Goal: Task Accomplishment & Management: Manage account settings

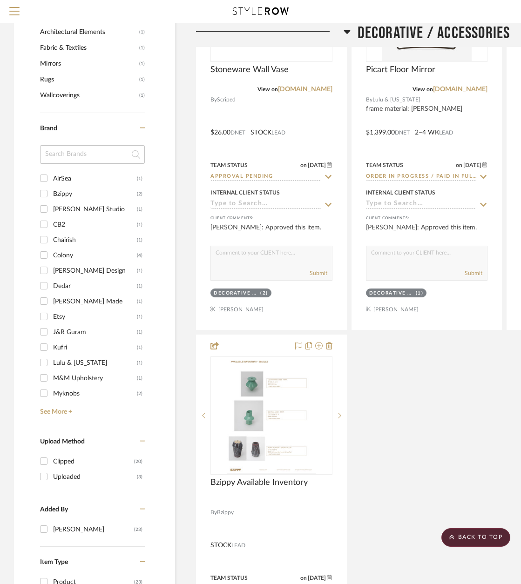
scroll to position [512, 0]
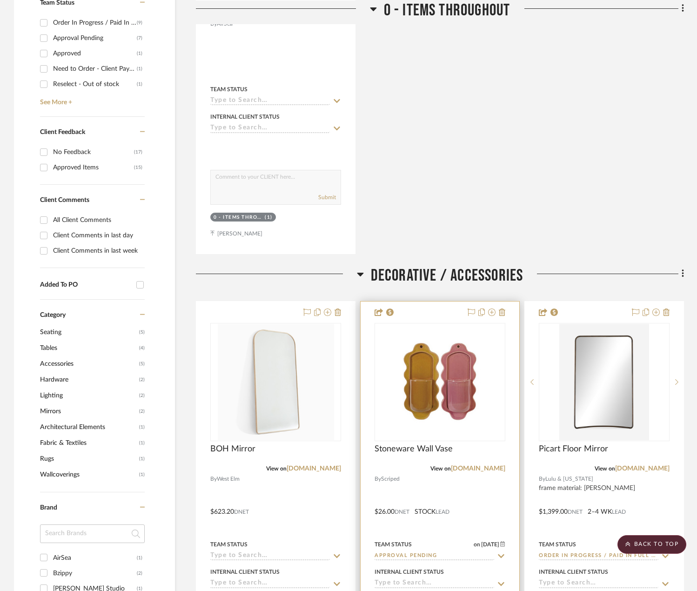
scroll to position [559, 0]
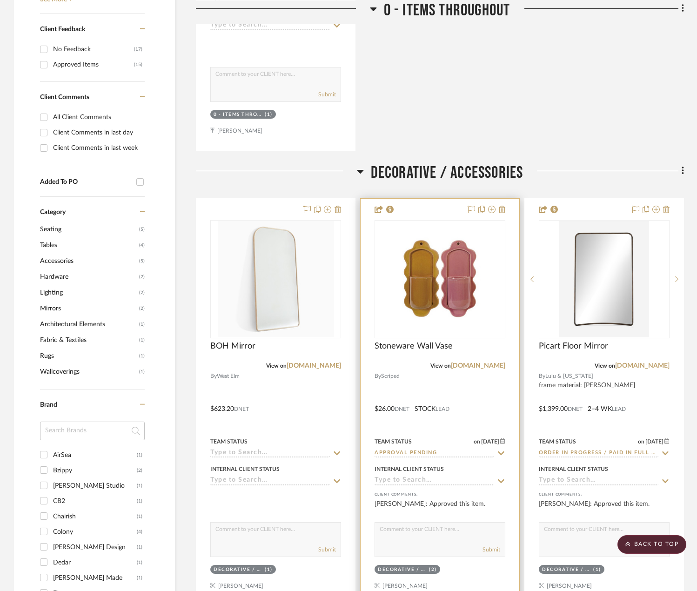
click at [491, 367] on div at bounding box center [440, 402] width 159 height 407
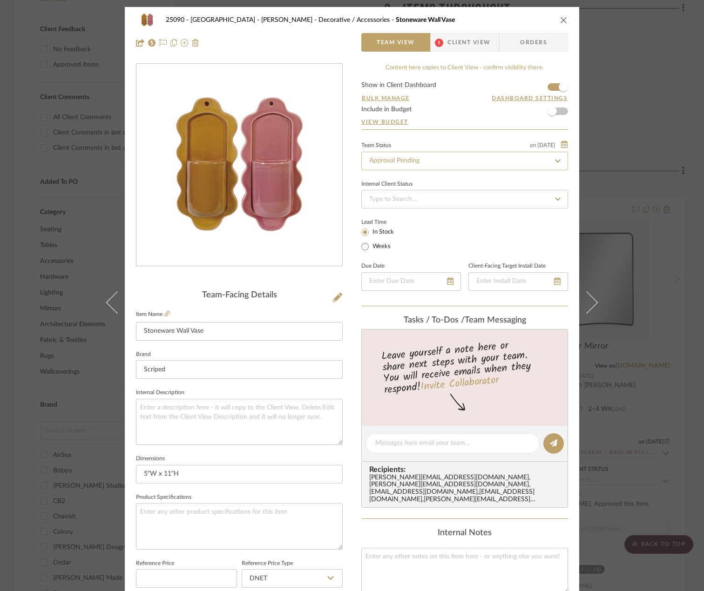
click at [442, 157] on input "Approval Pending" at bounding box center [464, 161] width 207 height 19
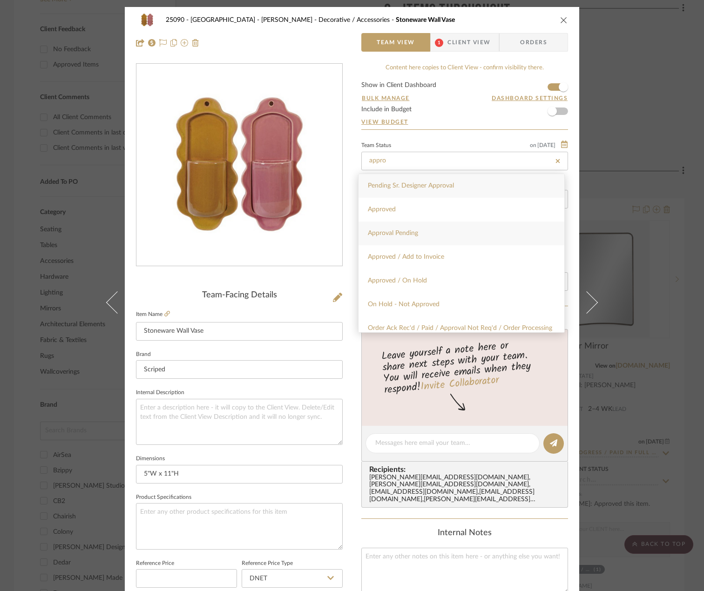
click at [406, 222] on div "Approval Pending" at bounding box center [462, 234] width 206 height 24
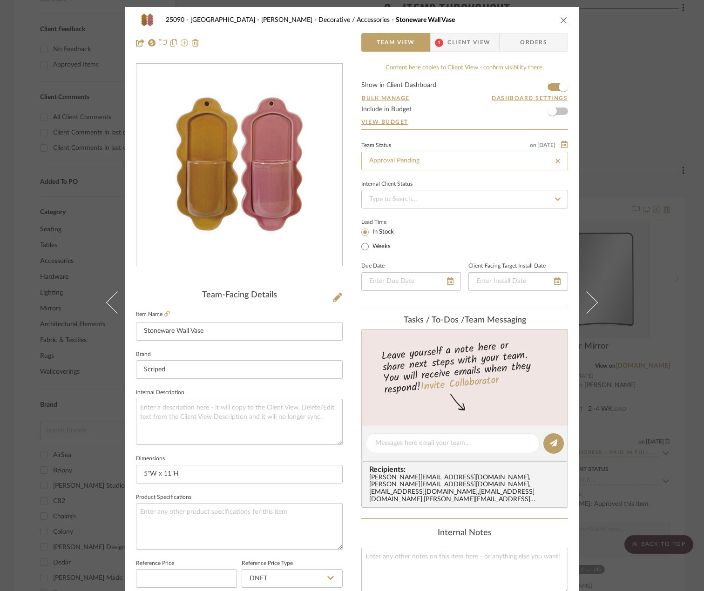
click at [430, 161] on input "Approval Pending" at bounding box center [464, 161] width 207 height 19
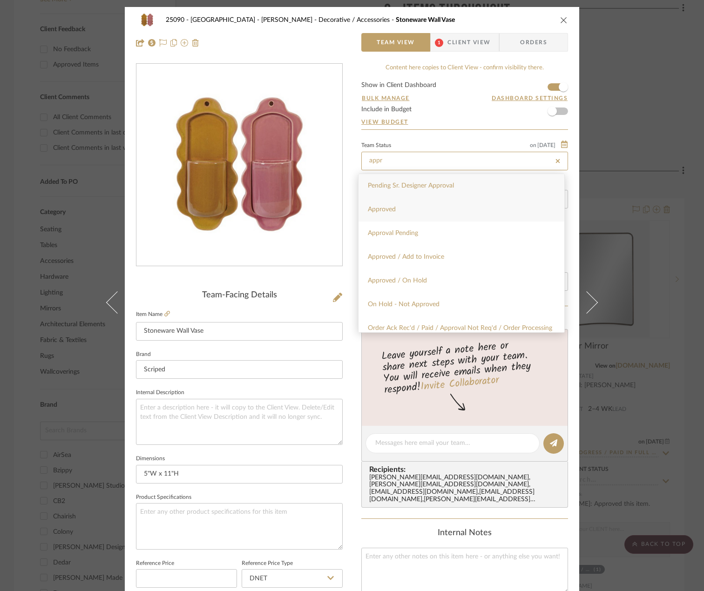
type input "appr"
click at [414, 208] on div "Approved" at bounding box center [462, 210] width 206 height 24
type input "[DATE]"
type input "Approved"
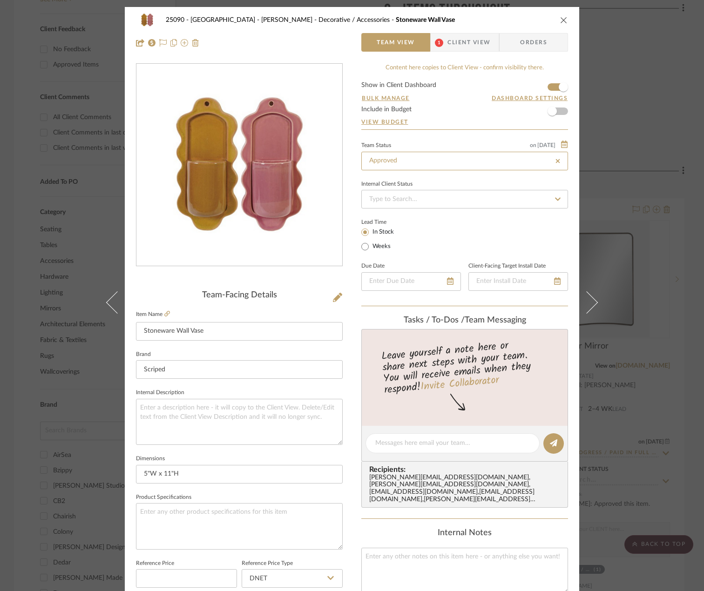
type input "[DATE]"
type input "Approved"
click at [401, 441] on textarea at bounding box center [452, 444] width 155 height 10
type textarea "H"
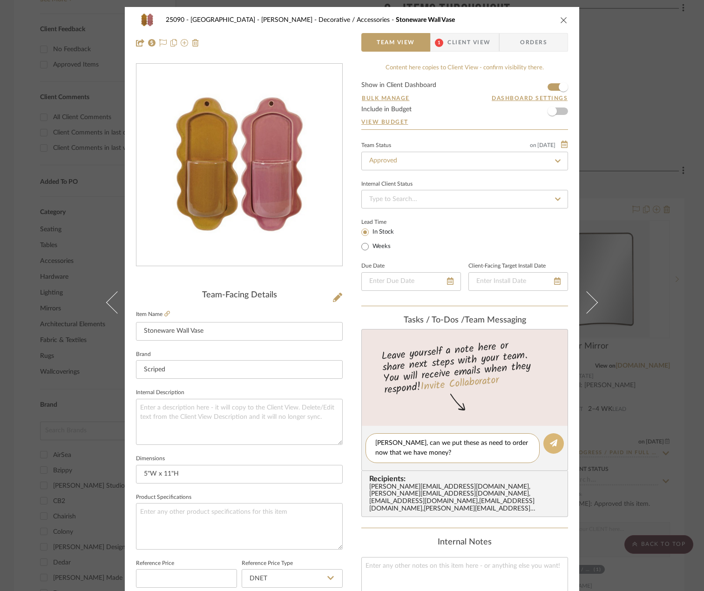
type textarea "[PERSON_NAME], can we put these as need to order now that we have money?"
click at [527, 450] on button at bounding box center [553, 443] width 20 height 20
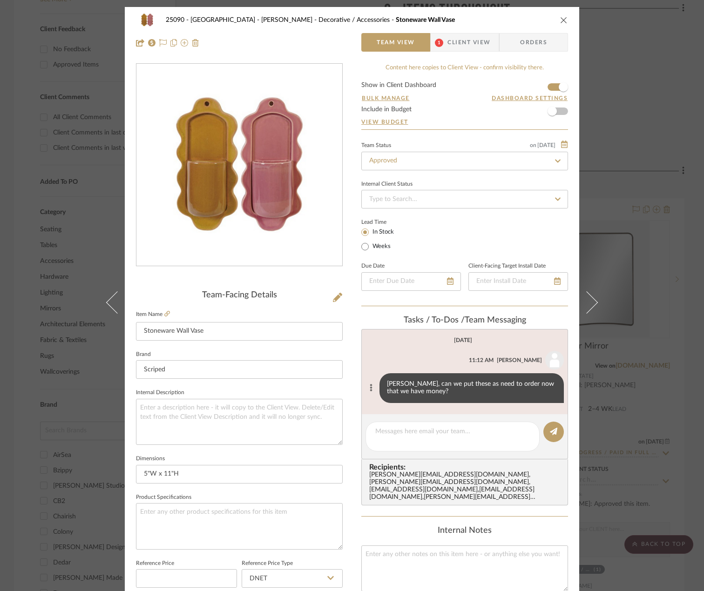
click at [370, 389] on icon at bounding box center [371, 387] width 3 height 7
click at [335, 381] on button "Edit Message" at bounding box center [330, 377] width 64 height 22
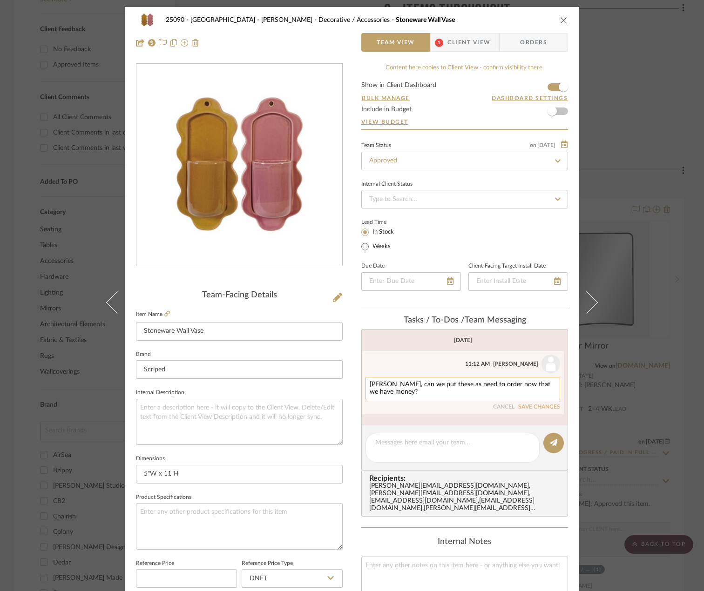
click at [440, 391] on textarea "[PERSON_NAME], can we put these as need to order now that we have money?" at bounding box center [463, 388] width 186 height 15
type textarea "[PERSON_NAME], can we put these as need to order now that we have money? Thanks…"
click at [527, 407] on button "SAVE CHANGES" at bounding box center [539, 407] width 42 height 7
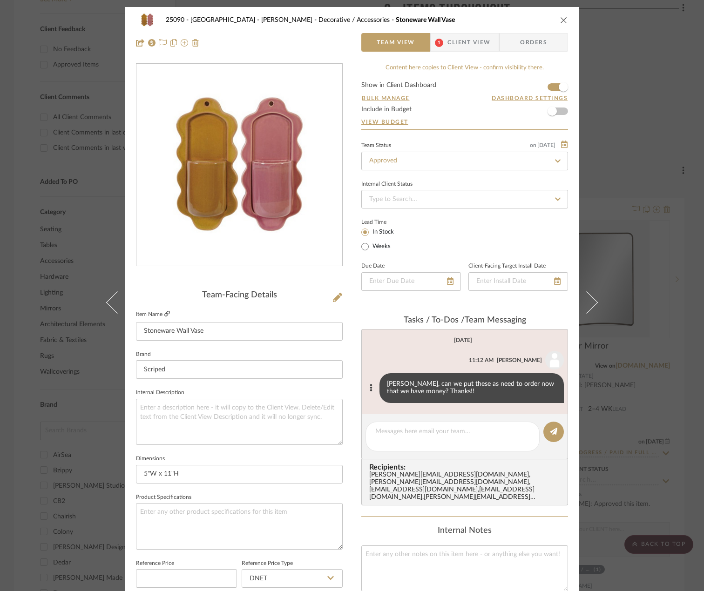
click at [164, 315] on icon at bounding box center [167, 314] width 6 height 6
click at [164, 314] on icon at bounding box center [167, 314] width 6 height 6
click at [399, 161] on input "Approved" at bounding box center [464, 161] width 207 height 19
click at [412, 170] on input at bounding box center [464, 161] width 207 height 19
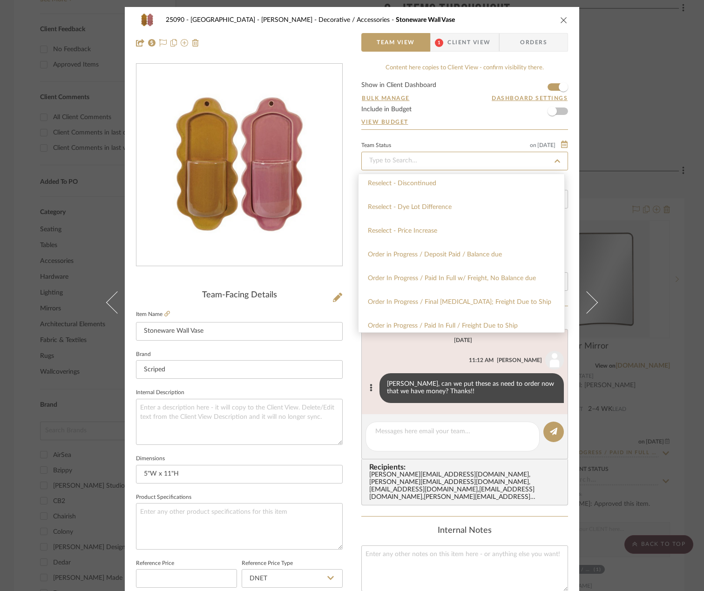
scroll to position [885, 0]
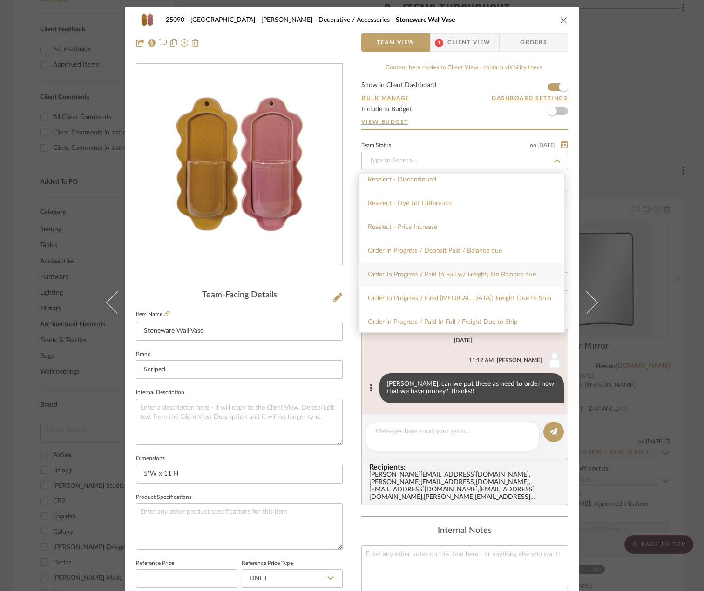
click at [443, 282] on div "Order In Progress / Paid In Full w/ Freight, No Balance due" at bounding box center [462, 275] width 206 height 24
type input "Order In Progress / Paid In Full w/ Freight, No Balance due"
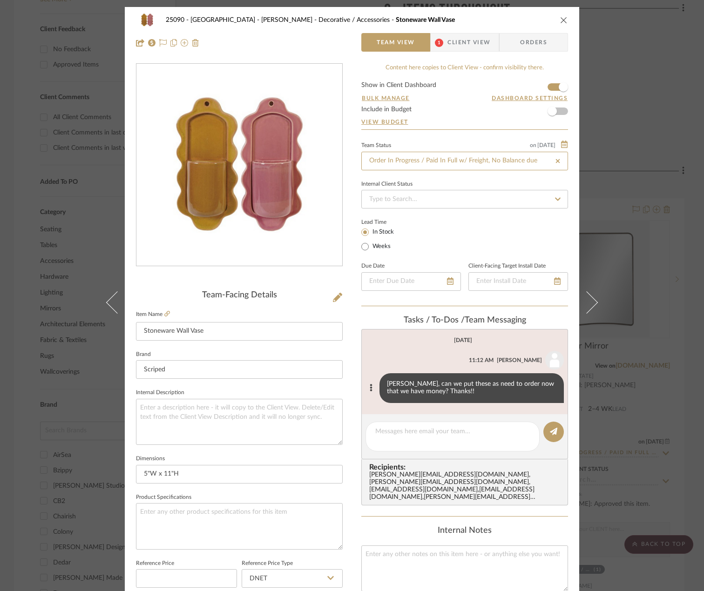
type input "Order In Progress / Paid In Full w/ Freight, No Balance due"
click at [414, 431] on textarea at bounding box center [452, 437] width 155 height 20
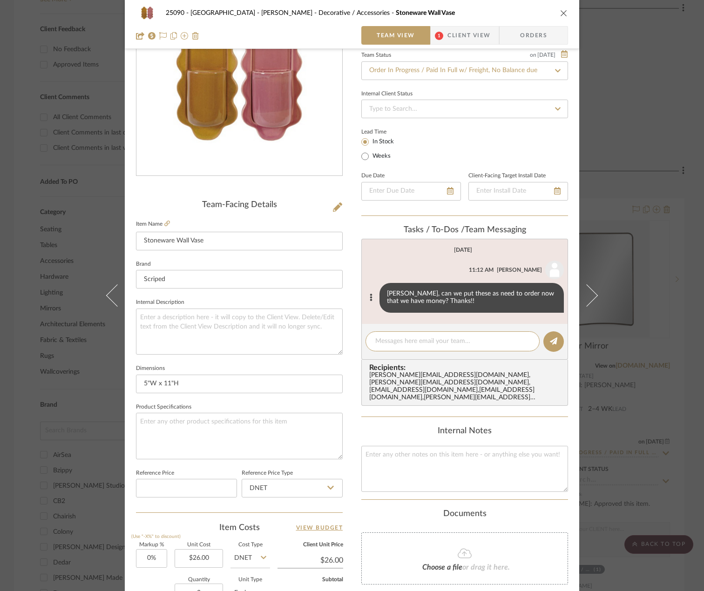
scroll to position [186, 0]
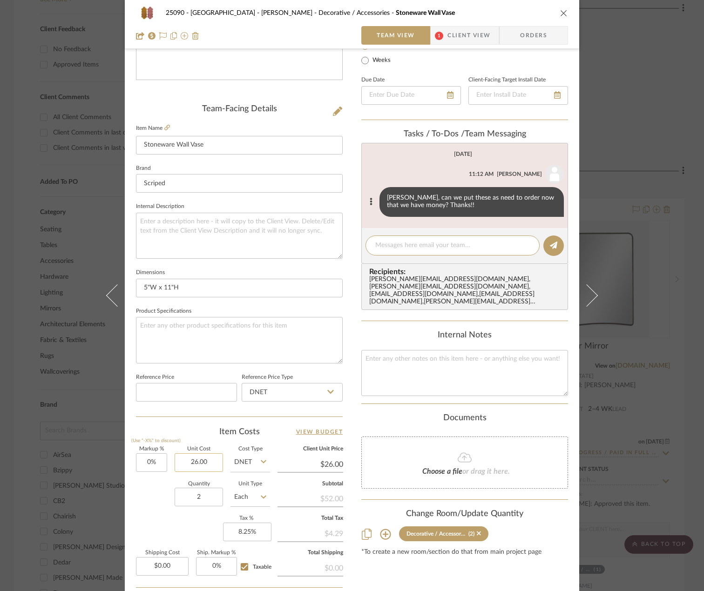
click at [203, 466] on input "26.00" at bounding box center [199, 463] width 48 height 19
type input "$28.00"
click at [175, 513] on sr-form-field "Quantity 2" at bounding box center [199, 498] width 48 height 33
type input "$28.00"
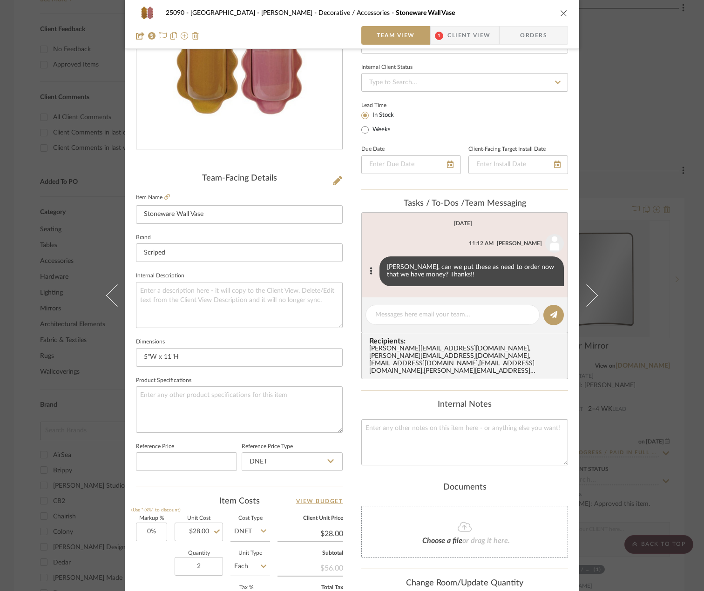
scroll to position [276, 0]
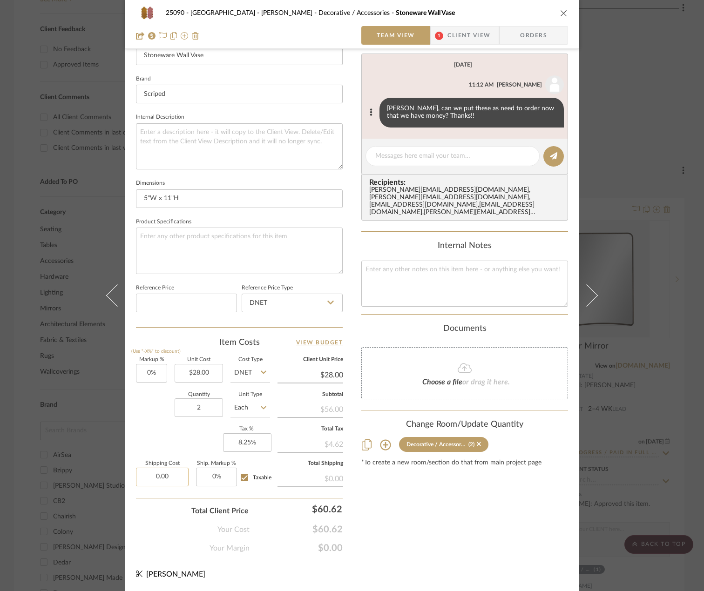
click at [163, 478] on input "0.00" at bounding box center [162, 477] width 53 height 19
type input "$12.82"
click at [176, 517] on div "Your Cost $60.62" at bounding box center [239, 526] width 207 height 19
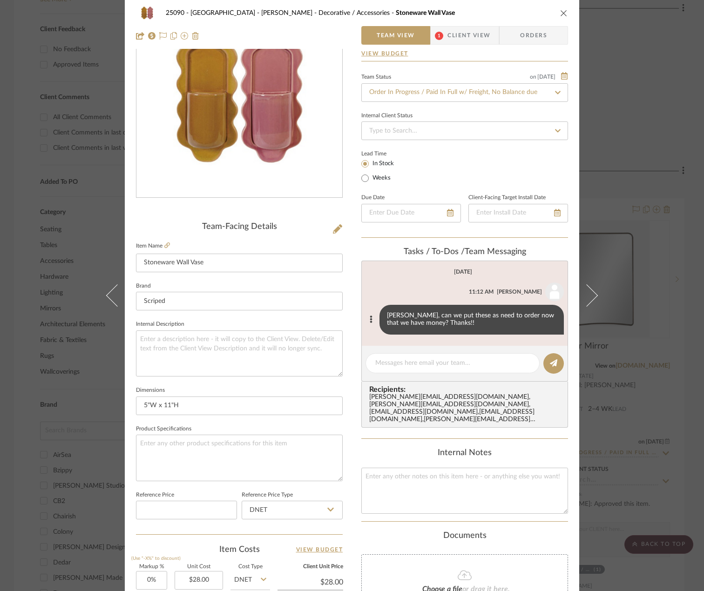
scroll to position [0, 0]
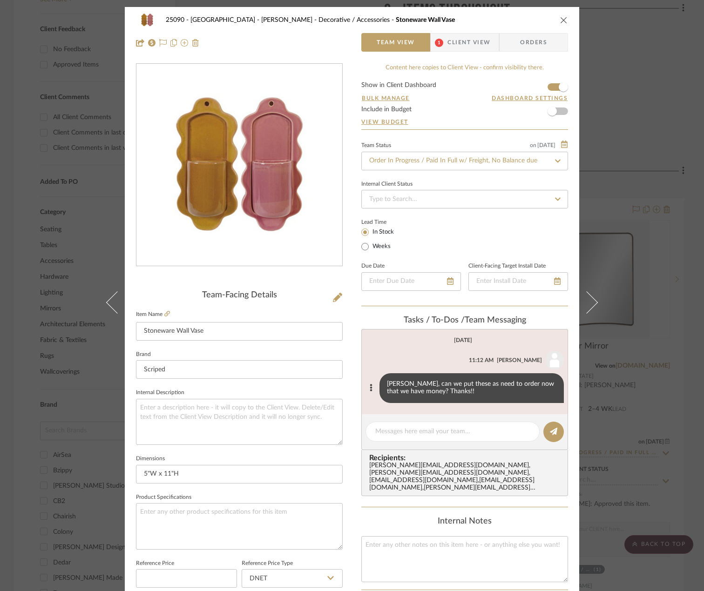
click at [449, 38] on span "Client View" at bounding box center [468, 42] width 43 height 19
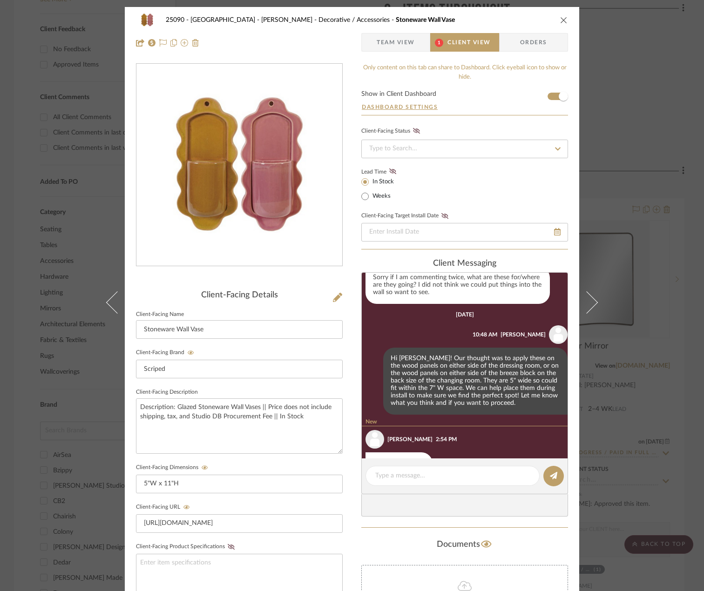
scroll to position [174, 0]
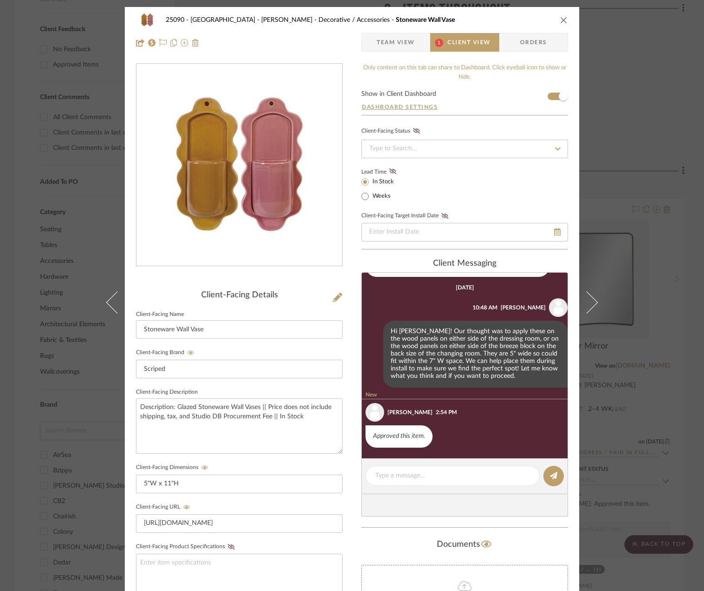
click at [402, 44] on span "Team View" at bounding box center [396, 42] width 38 height 19
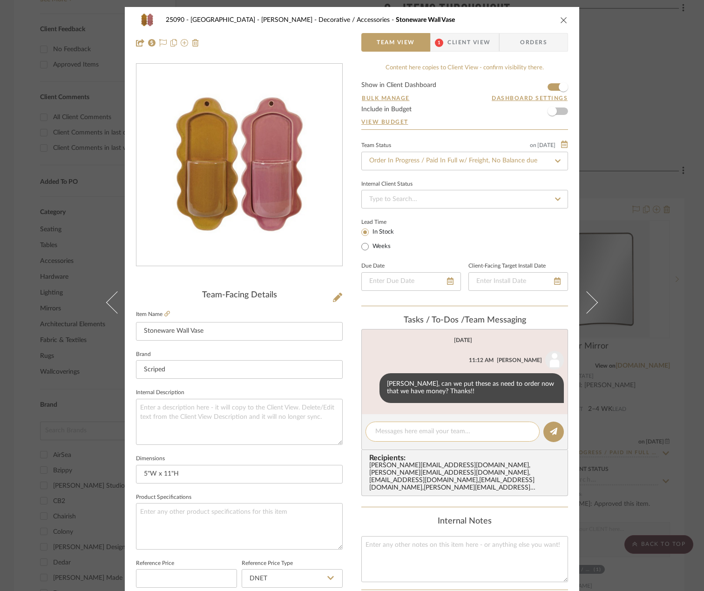
click at [411, 429] on textarea at bounding box center [452, 432] width 155 height 10
paste textarea "#HUCA3HL80"
type textarea "Confirmation #HUCA3HL80"
click at [527, 431] on button at bounding box center [553, 432] width 20 height 20
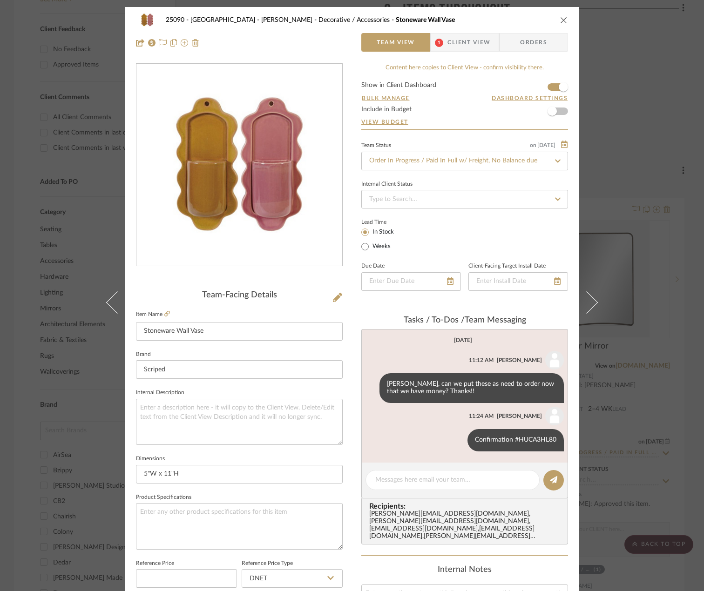
click at [48, 97] on div "25090 - Bowie House - [PERSON_NAME] Decorative / Accessories Stoneware Wall Vas…" at bounding box center [352, 295] width 704 height 591
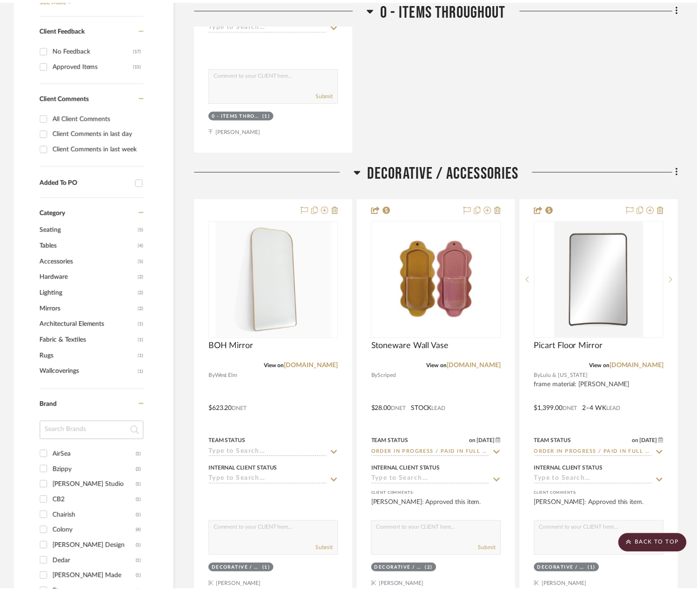
scroll to position [559, 0]
